Goal: Entertainment & Leisure: Consume media (video, audio)

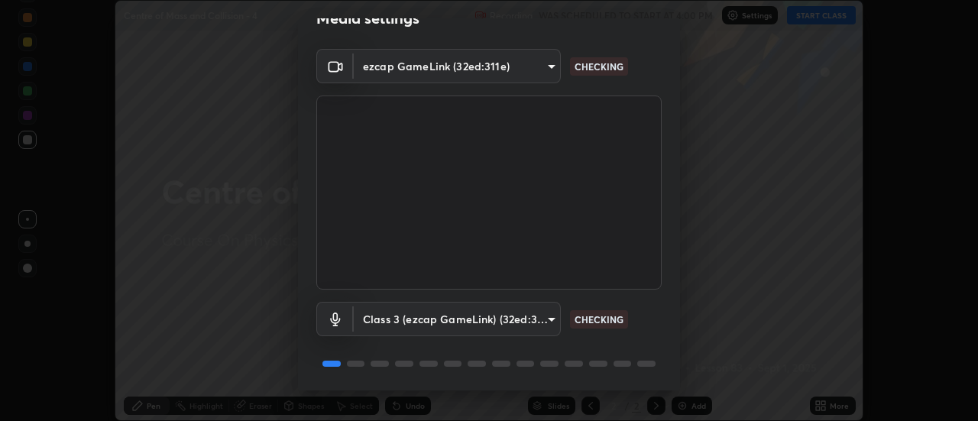
scroll to position [80, 0]
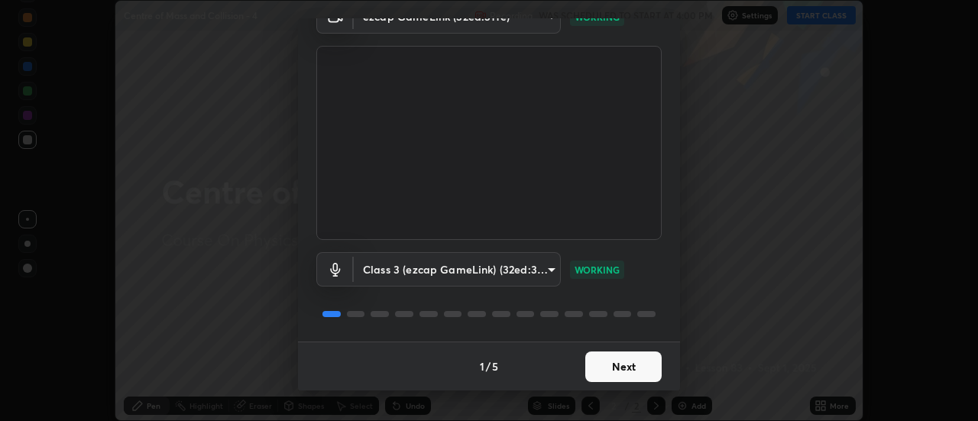
click at [645, 369] on button "Next" at bounding box center [623, 366] width 76 height 31
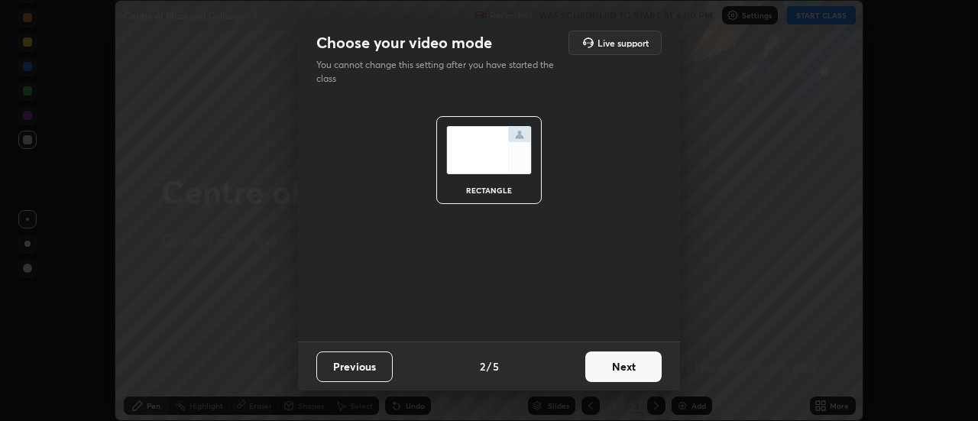
click at [644, 368] on button "Next" at bounding box center [623, 366] width 76 height 31
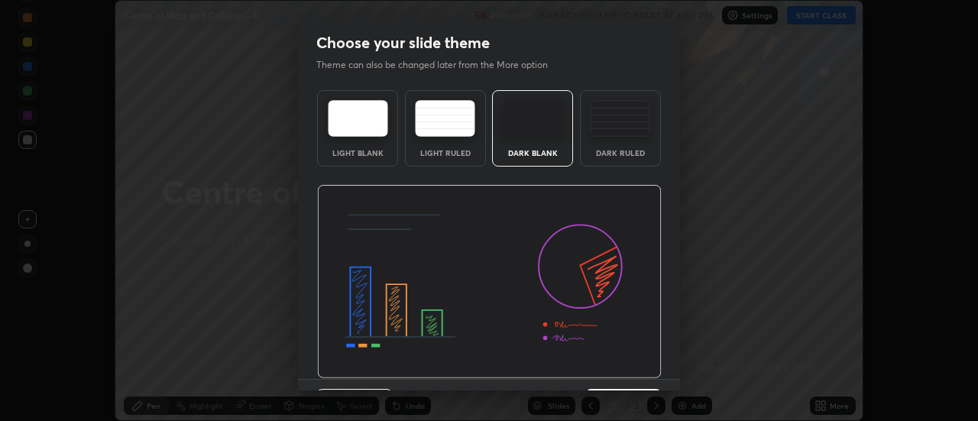
click at [647, 369] on img at bounding box center [489, 282] width 344 height 194
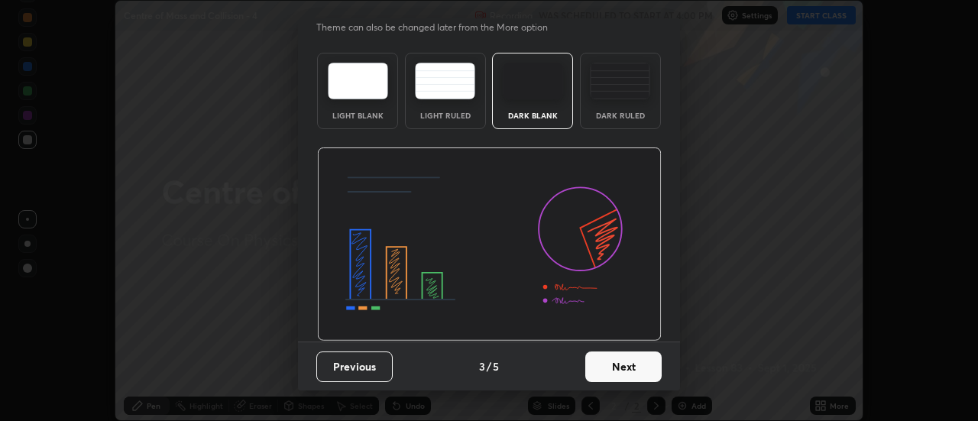
click at [650, 364] on button "Next" at bounding box center [623, 366] width 76 height 31
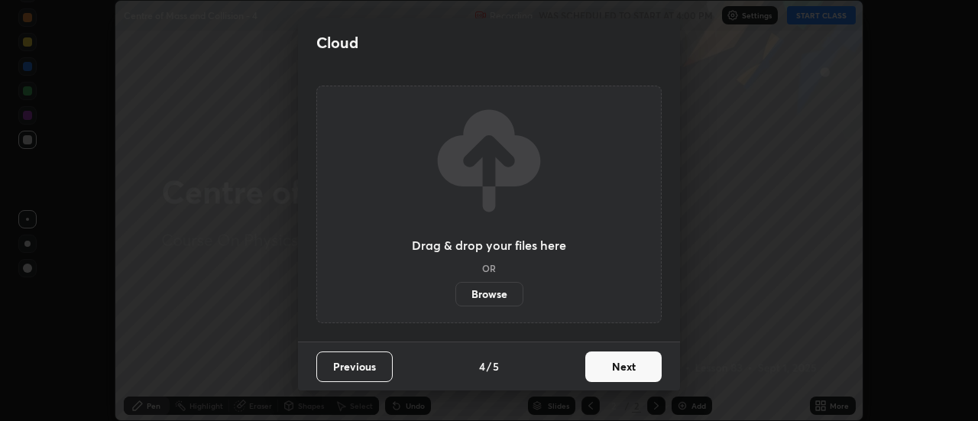
click at [649, 367] on button "Next" at bounding box center [623, 366] width 76 height 31
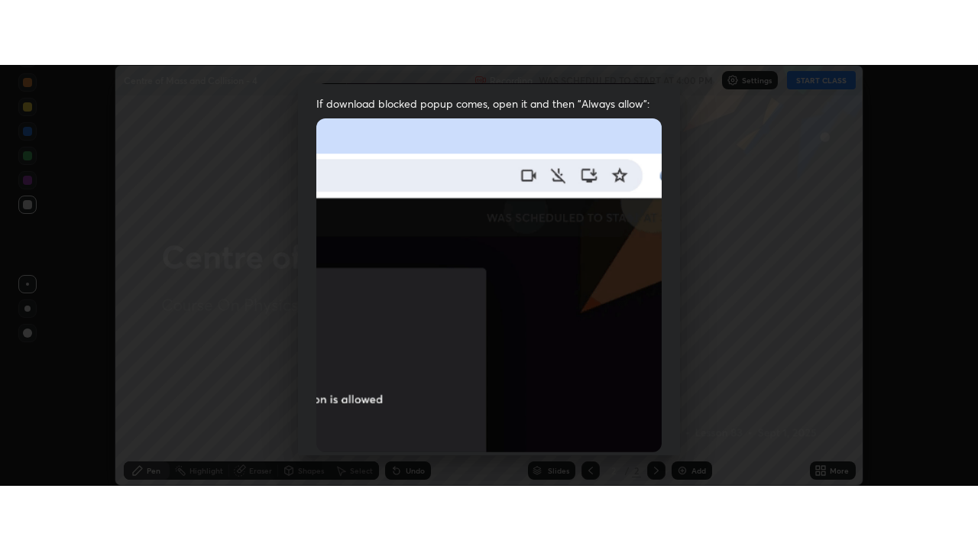
scroll to position [392, 0]
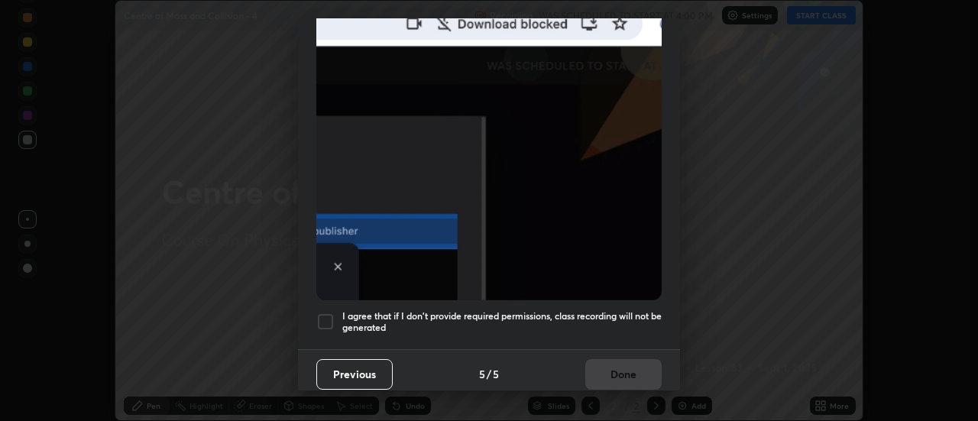
click at [639, 310] on h5 "I agree that if I don't provide required permissions, class recording will not …" at bounding box center [501, 322] width 319 height 24
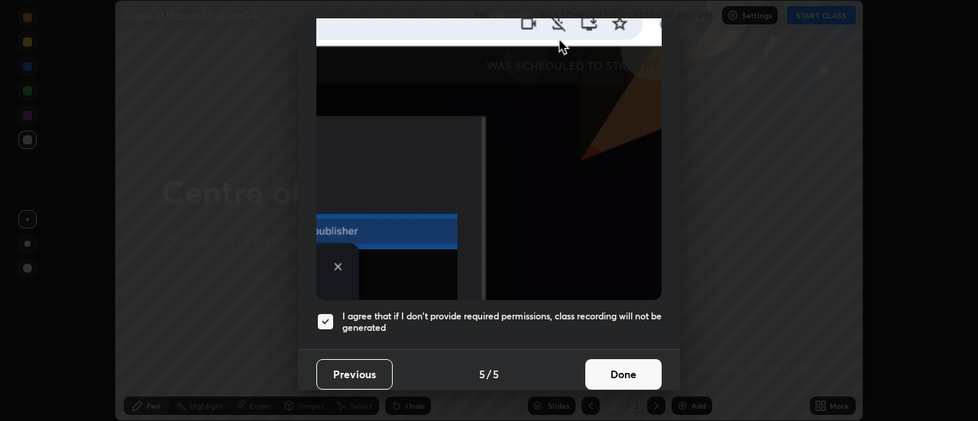
click at [635, 363] on button "Done" at bounding box center [623, 374] width 76 height 31
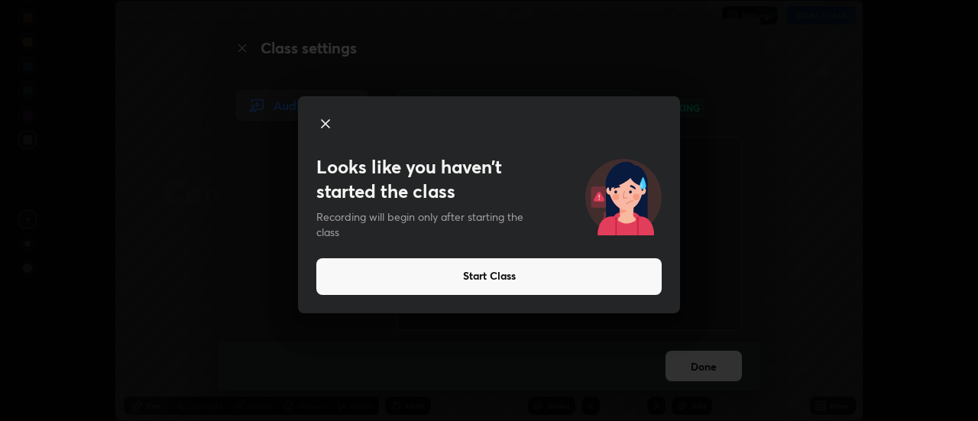
click at [461, 267] on button "Start Class" at bounding box center [488, 276] width 345 height 37
click at [456, 268] on button "Start Class" at bounding box center [488, 276] width 345 height 37
click at [464, 264] on button "Start Class" at bounding box center [488, 276] width 345 height 37
click at [480, 270] on button "Start Class" at bounding box center [488, 276] width 345 height 37
click at [498, 280] on button "Start Class" at bounding box center [488, 276] width 345 height 37
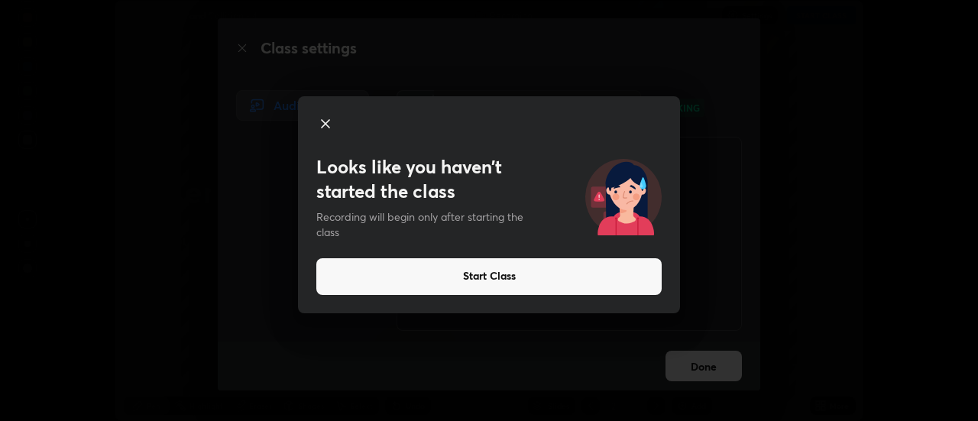
click at [505, 281] on video at bounding box center [568, 234] width 345 height 194
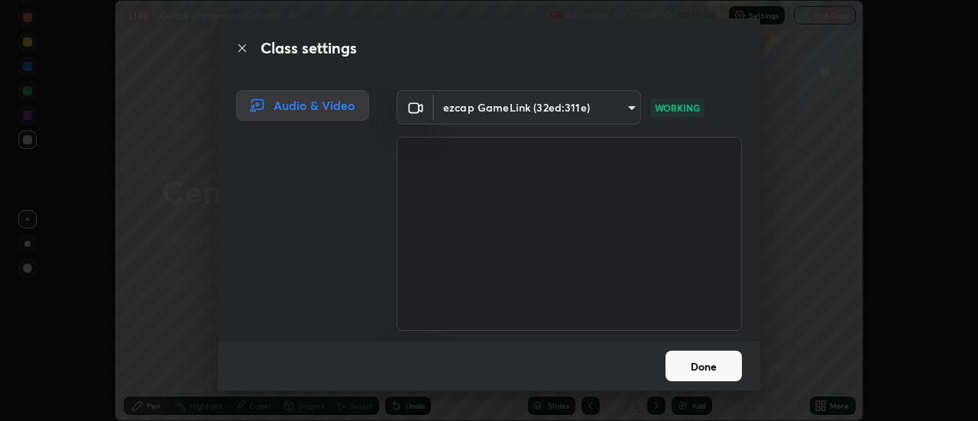
click at [508, 277] on video at bounding box center [568, 234] width 345 height 194
click at [518, 278] on video at bounding box center [568, 234] width 345 height 194
click at [533, 279] on video at bounding box center [568, 234] width 345 height 194
click at [709, 364] on button "Done" at bounding box center [703, 366] width 76 height 31
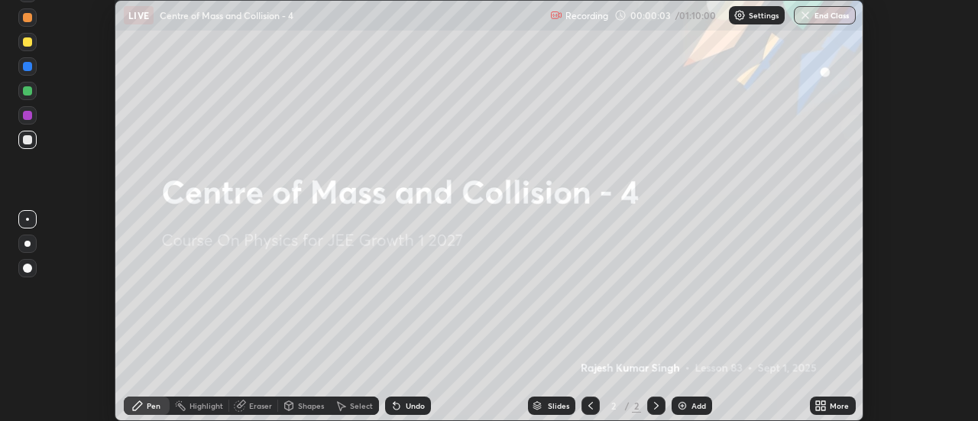
click at [705, 405] on div "Add" at bounding box center [691, 405] width 40 height 18
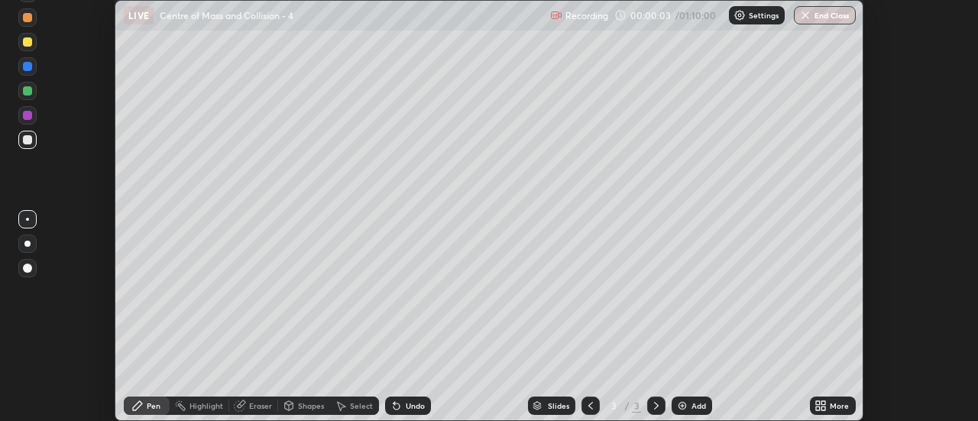
click at [701, 404] on div "Add" at bounding box center [698, 406] width 15 height 8
click at [706, 401] on div "Add" at bounding box center [691, 405] width 40 height 18
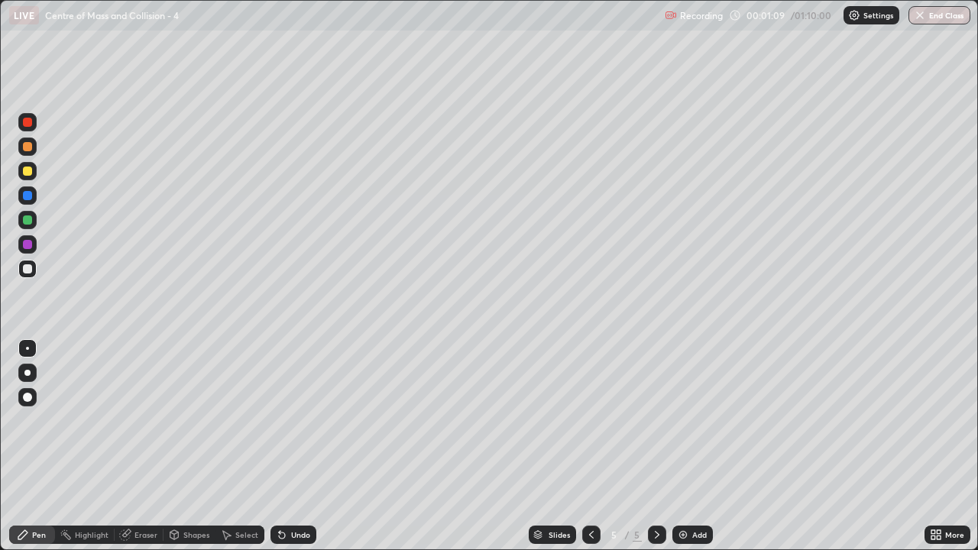
click at [29, 147] on div at bounding box center [27, 146] width 9 height 9
click at [34, 266] on div at bounding box center [27, 269] width 18 height 18
click at [144, 420] on div "Eraser" at bounding box center [145, 535] width 23 height 8
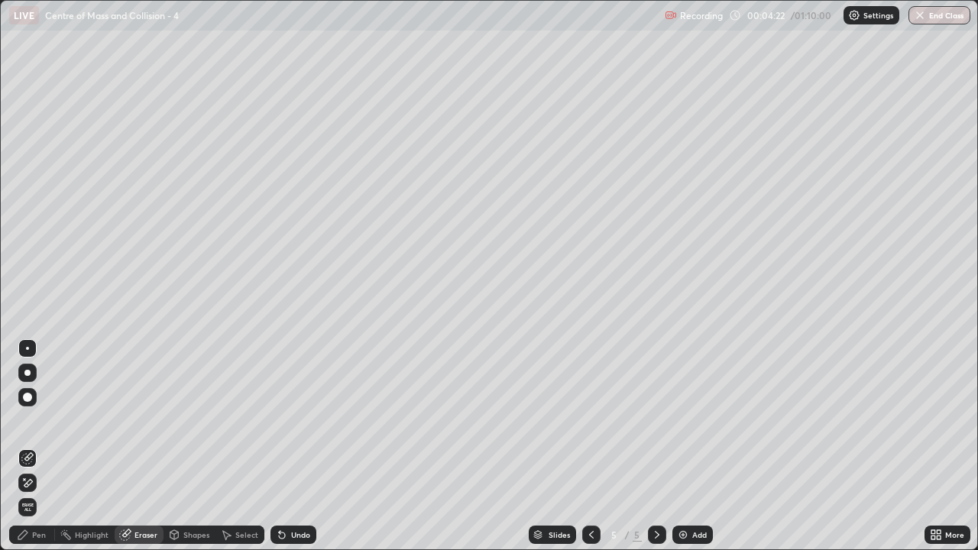
click at [27, 420] on icon at bounding box center [27, 458] width 12 height 12
click at [48, 420] on div "Pen" at bounding box center [32, 534] width 46 height 18
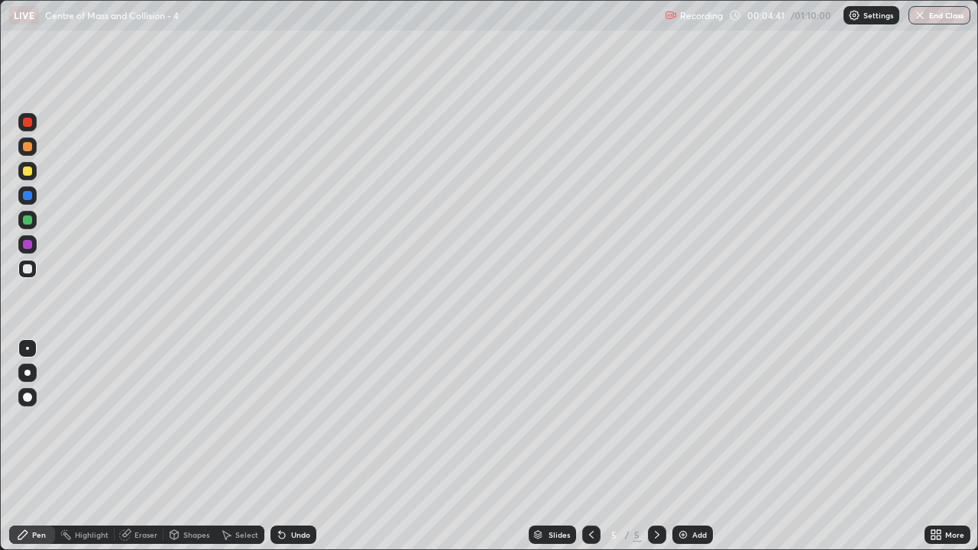
click at [295, 420] on div "Undo" at bounding box center [300, 535] width 19 height 8
click at [680, 420] on img at bounding box center [683, 534] width 12 height 12
click at [592, 420] on icon at bounding box center [591, 534] width 12 height 12
click at [655, 420] on icon at bounding box center [657, 534] width 12 height 12
click at [28, 173] on div at bounding box center [27, 170] width 9 height 9
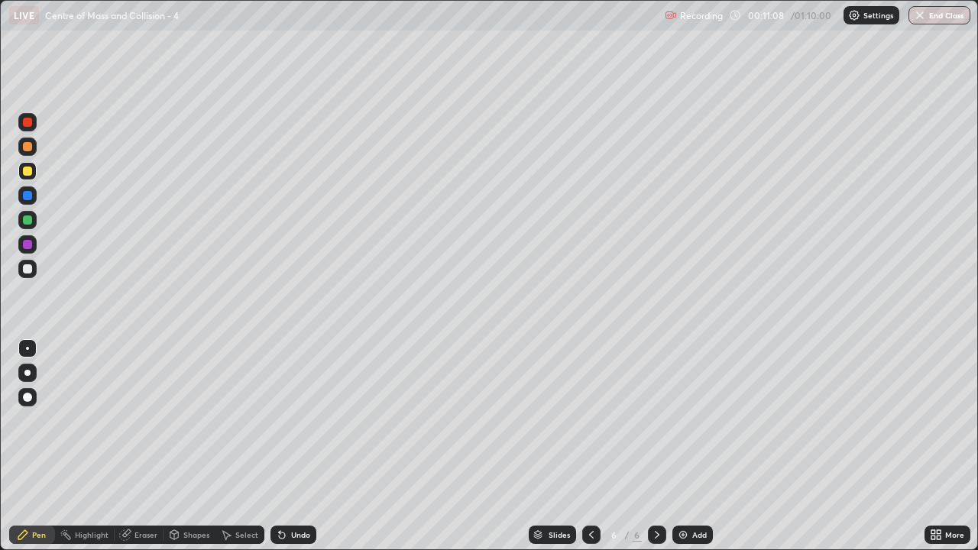
click at [28, 173] on div at bounding box center [27, 170] width 9 height 9
click at [680, 420] on img at bounding box center [683, 534] width 12 height 12
click at [29, 267] on div at bounding box center [27, 268] width 9 height 9
click at [296, 420] on div "Undo" at bounding box center [293, 534] width 46 height 18
click at [299, 420] on div "Undo" at bounding box center [300, 535] width 19 height 8
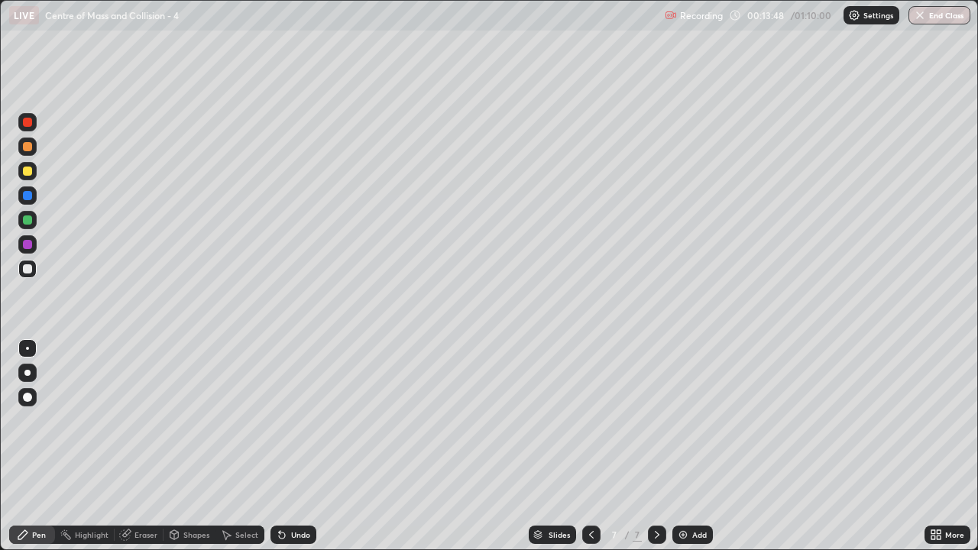
click at [299, 420] on div "Undo" at bounding box center [300, 535] width 19 height 8
click at [296, 420] on div "Undo" at bounding box center [300, 535] width 19 height 8
click at [299, 420] on div "Undo" at bounding box center [300, 535] width 19 height 8
click at [291, 420] on div "Undo" at bounding box center [300, 535] width 19 height 8
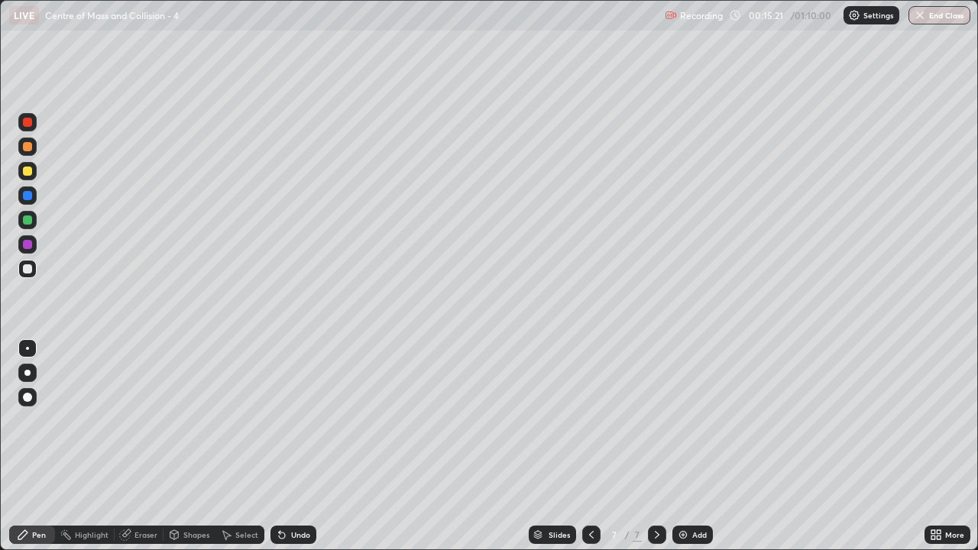
click at [29, 172] on div at bounding box center [27, 170] width 9 height 9
click at [680, 420] on img at bounding box center [683, 534] width 12 height 12
click at [31, 270] on div at bounding box center [27, 268] width 9 height 9
click at [680, 420] on img at bounding box center [683, 534] width 12 height 12
click at [28, 122] on div at bounding box center [27, 122] width 9 height 9
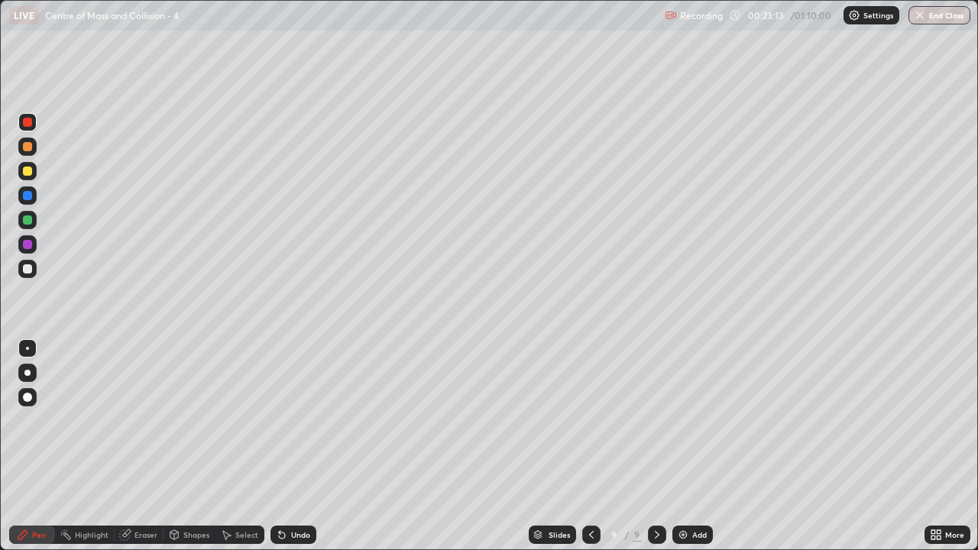
click at [30, 173] on div at bounding box center [27, 170] width 9 height 9
click at [590, 420] on icon at bounding box center [591, 534] width 12 height 12
click at [587, 420] on icon at bounding box center [591, 534] width 12 height 12
click at [654, 420] on icon at bounding box center [657, 534] width 12 height 12
click at [655, 420] on icon at bounding box center [656, 535] width 5 height 8
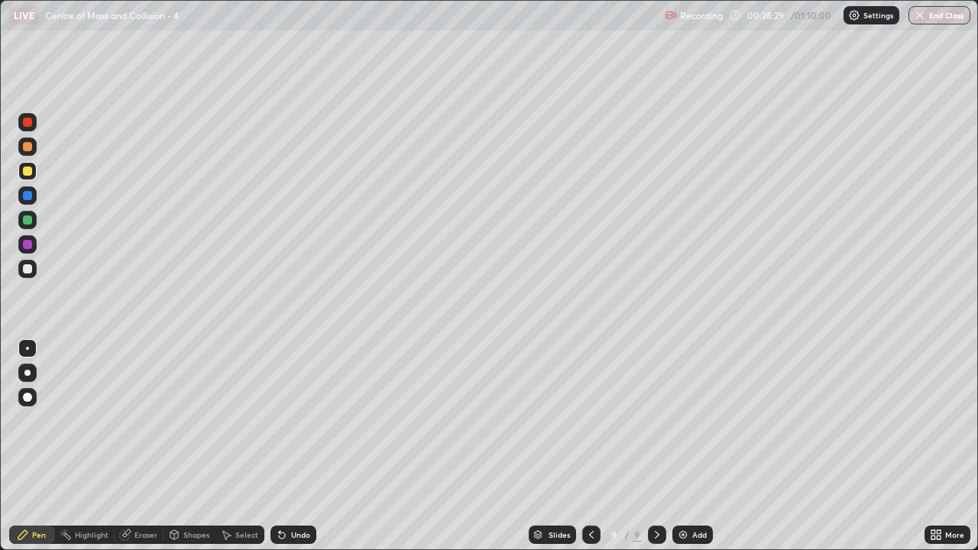
click at [24, 267] on div at bounding box center [27, 268] width 9 height 9
click at [693, 420] on div "Add" at bounding box center [692, 534] width 40 height 18
click at [30, 170] on div at bounding box center [27, 170] width 9 height 9
click at [687, 420] on div "Add" at bounding box center [692, 534] width 40 height 18
click at [25, 172] on div at bounding box center [27, 170] width 9 height 9
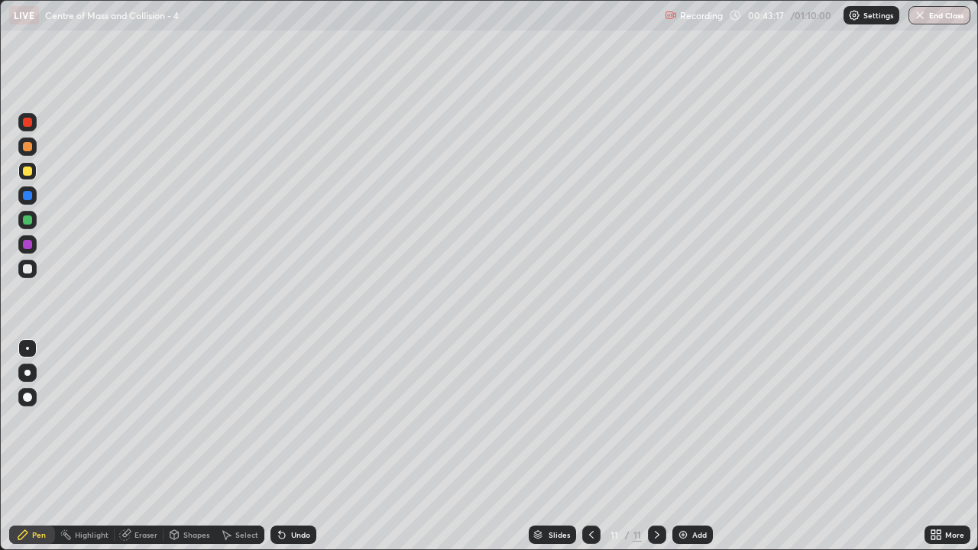
click at [29, 273] on div at bounding box center [27, 268] width 9 height 9
click at [590, 420] on icon at bounding box center [591, 534] width 12 height 12
click at [596, 420] on div at bounding box center [591, 534] width 18 height 18
click at [658, 420] on icon at bounding box center [657, 534] width 12 height 12
click at [654, 420] on icon at bounding box center [657, 534] width 12 height 12
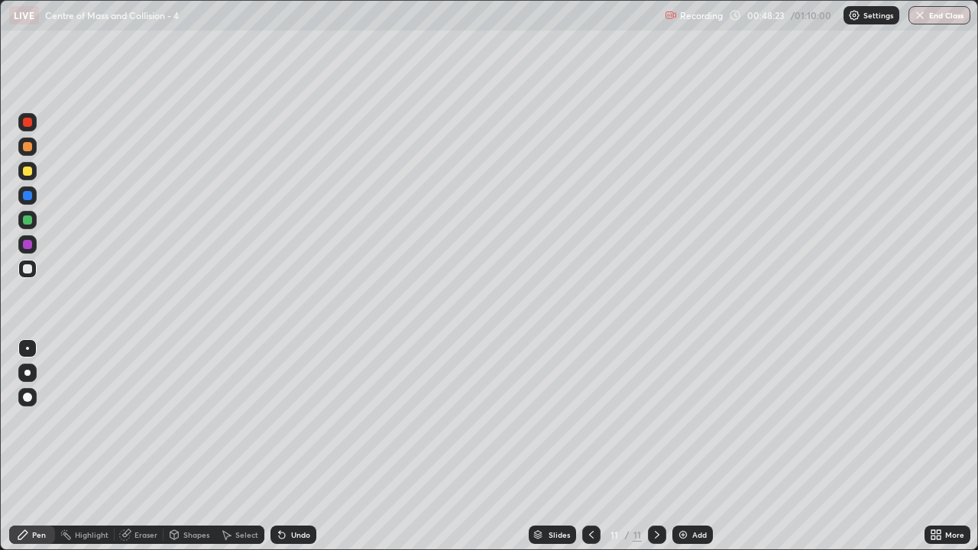
click at [27, 170] on div at bounding box center [27, 170] width 9 height 9
click at [27, 142] on div at bounding box center [27, 146] width 9 height 9
click at [144, 420] on div "Eraser" at bounding box center [145, 535] width 23 height 8
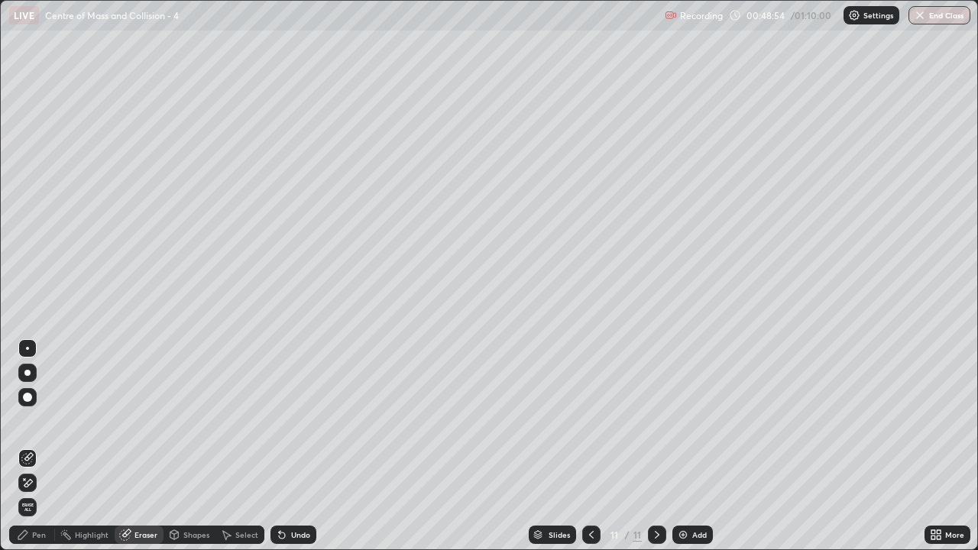
click at [589, 420] on div at bounding box center [591, 534] width 18 height 18
click at [656, 420] on div at bounding box center [657, 534] width 18 height 18
click at [38, 420] on div "Pen" at bounding box center [39, 535] width 14 height 8
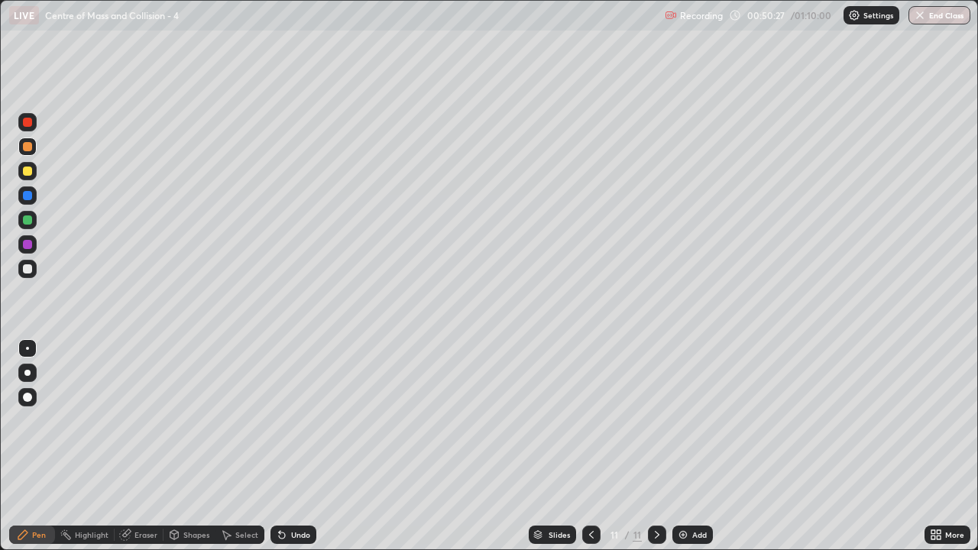
click at [293, 420] on div "Undo" at bounding box center [293, 534] width 46 height 18
click at [945, 18] on button "End Class" at bounding box center [939, 15] width 62 height 18
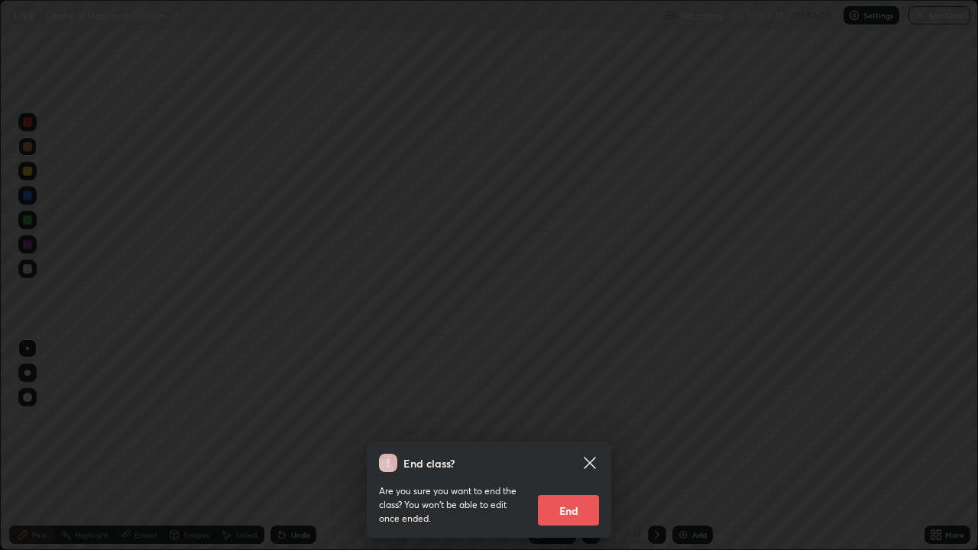
click at [561, 420] on button "End" at bounding box center [568, 510] width 61 height 31
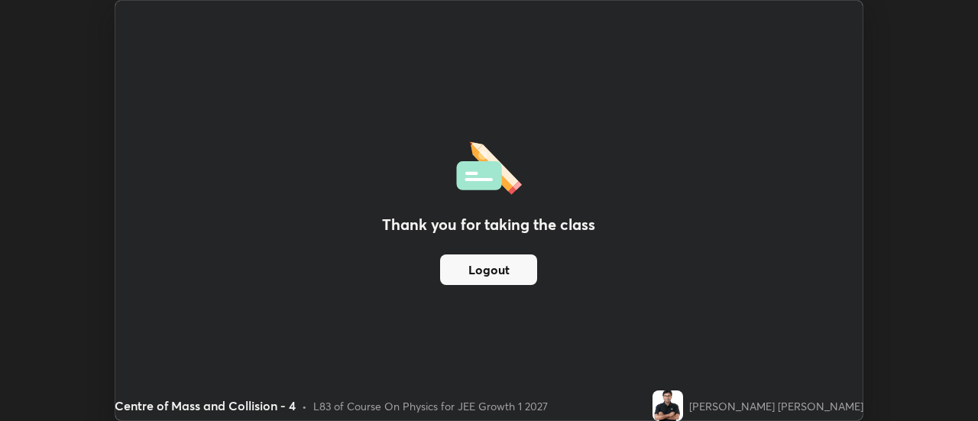
scroll to position [75950, 75393]
